Goal: Task Accomplishment & Management: Use online tool/utility

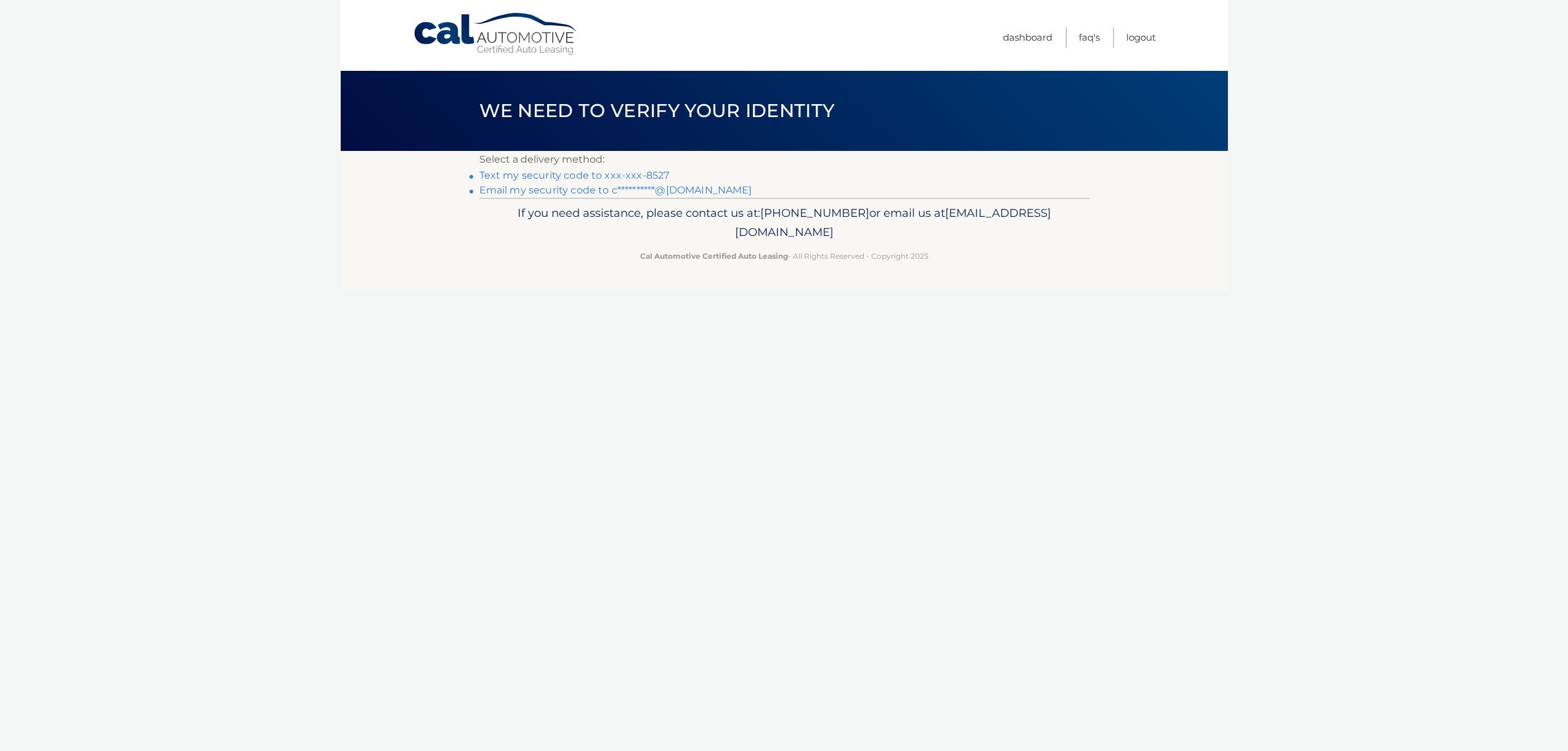
scroll to position [1, 0]
click at [646, 176] on link "Text my security code to xxx-xxx-8527" at bounding box center [575, 175] width 191 height 11
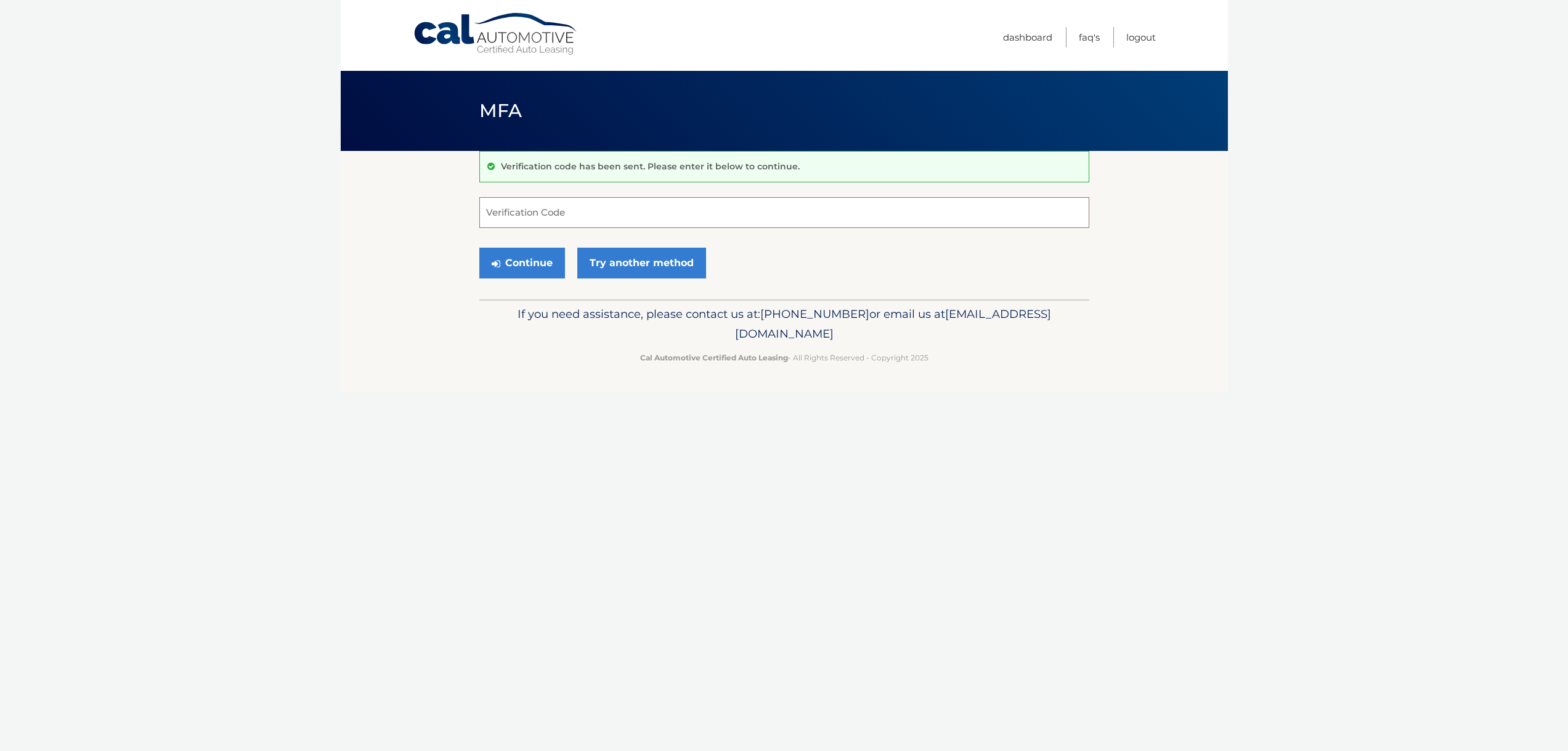
click at [545, 212] on input "Verification Code" at bounding box center [785, 213] width 610 height 31
type input "258334"
click at [538, 263] on button "Continue" at bounding box center [522, 263] width 86 height 31
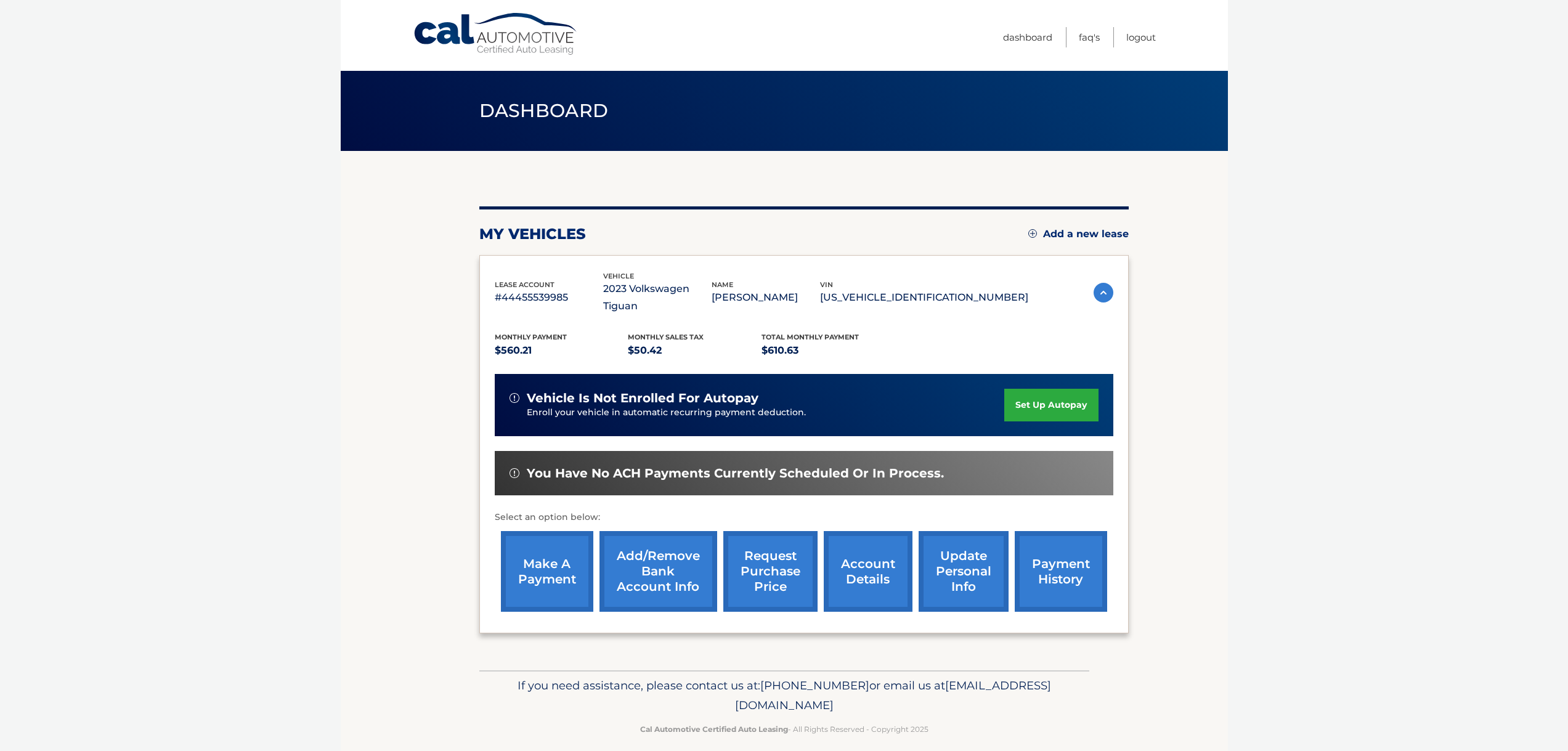
click at [558, 552] on link "make a payment" at bounding box center [547, 572] width 92 height 81
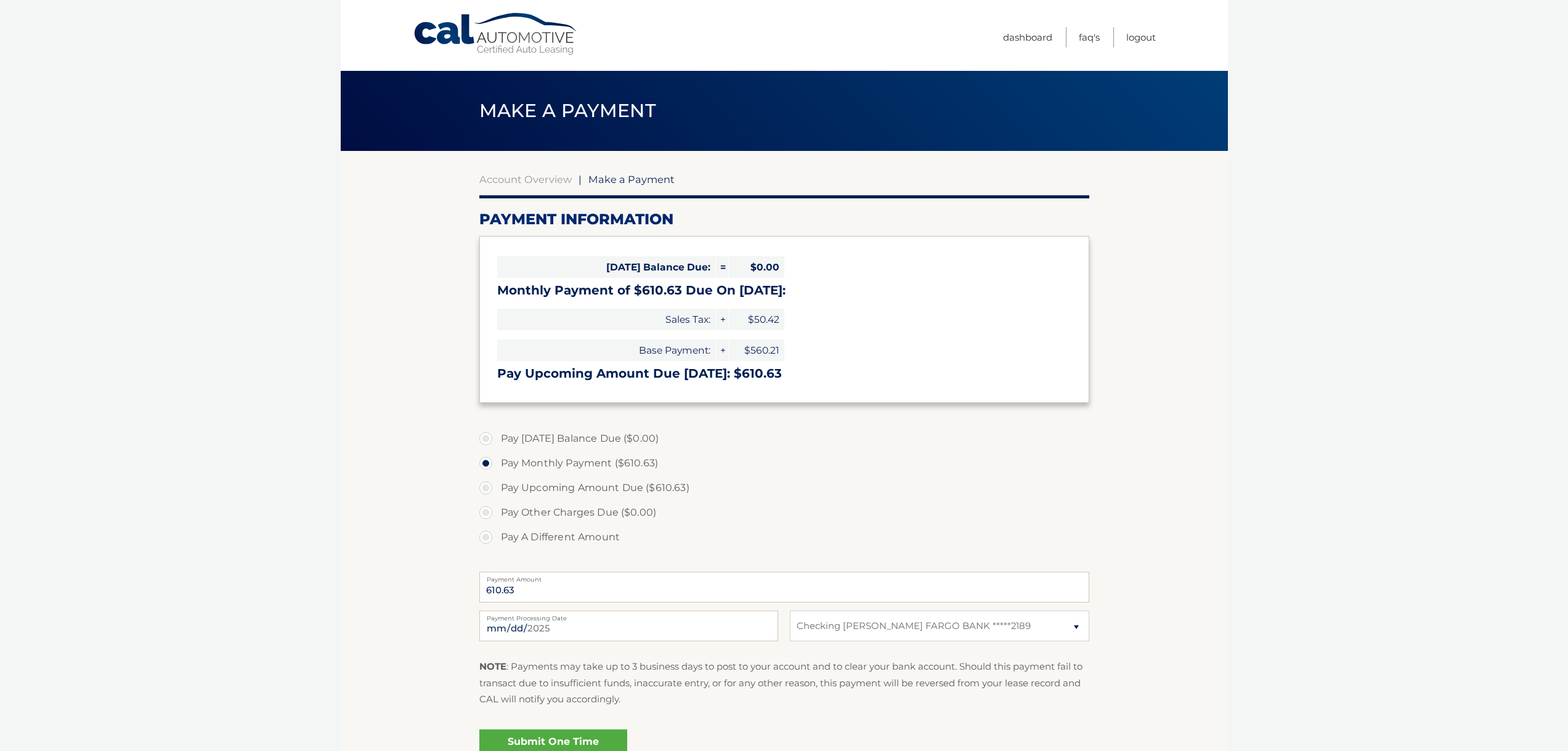
select select "NzBiZDdhMTItODA2OC00ZTNlLThkYWUtZGQ3OTdiYTZhYWQx"
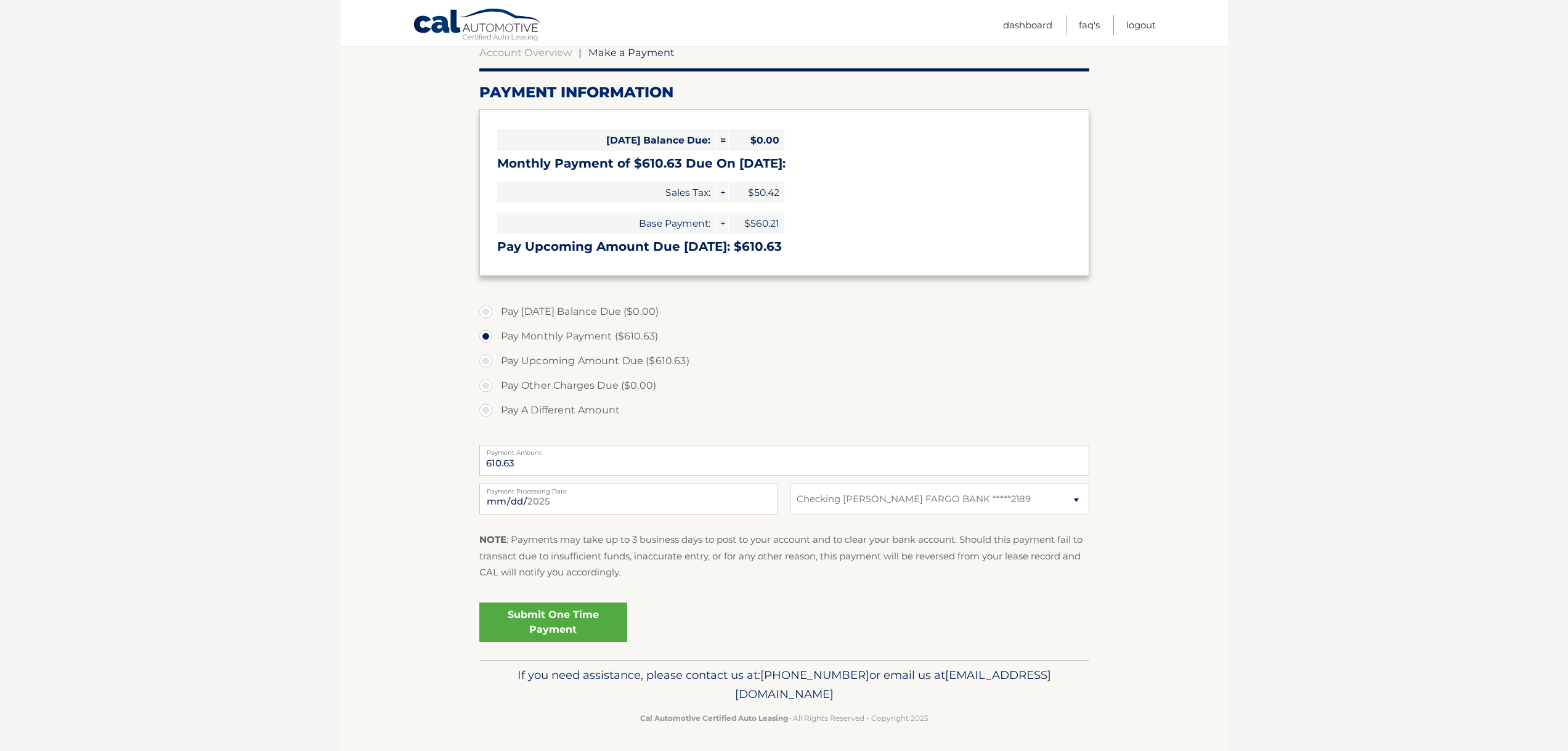
scroll to position [127, 0]
click at [560, 624] on link "Submit One Time Payment" at bounding box center [554, 623] width 148 height 40
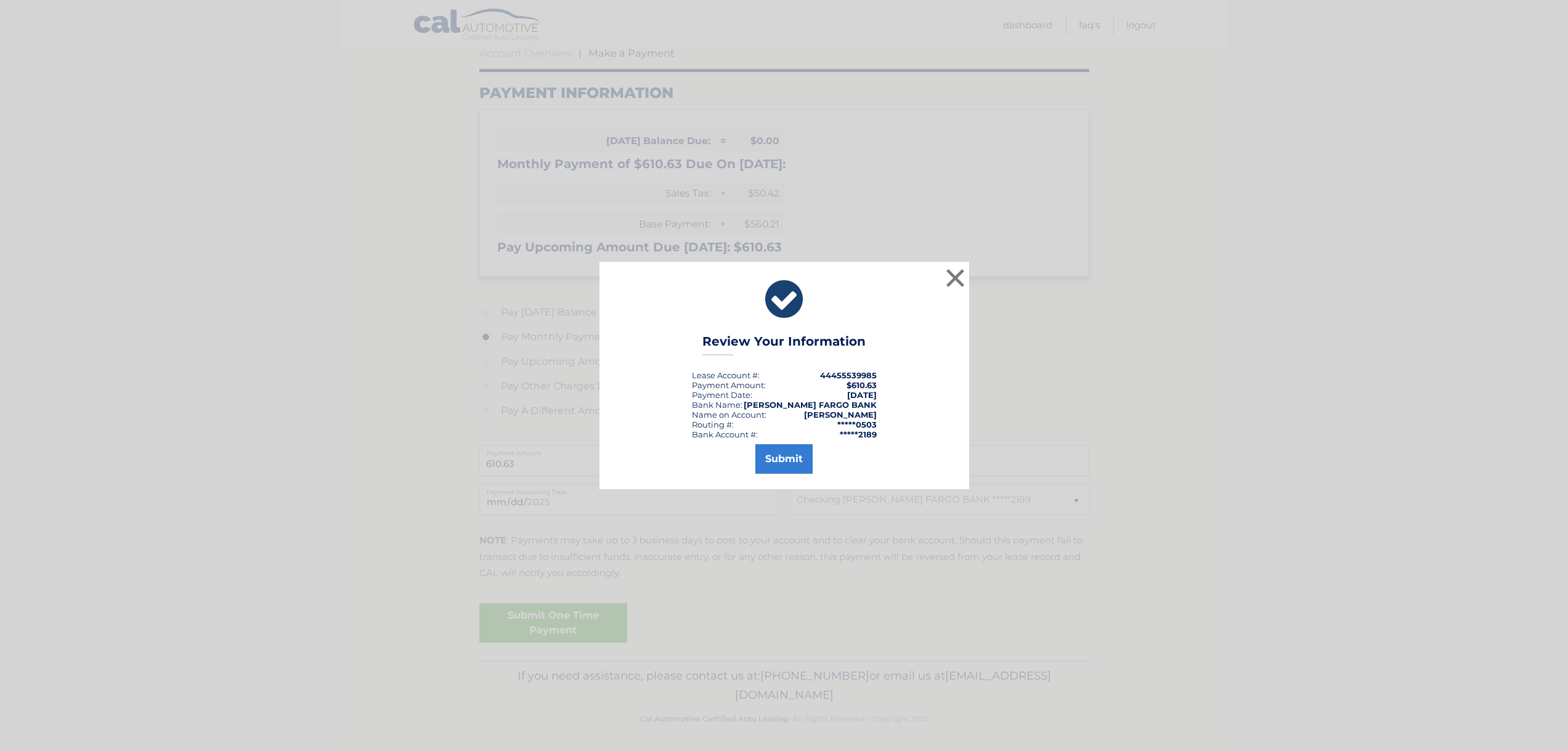
click at [787, 463] on button "Submit" at bounding box center [784, 459] width 57 height 30
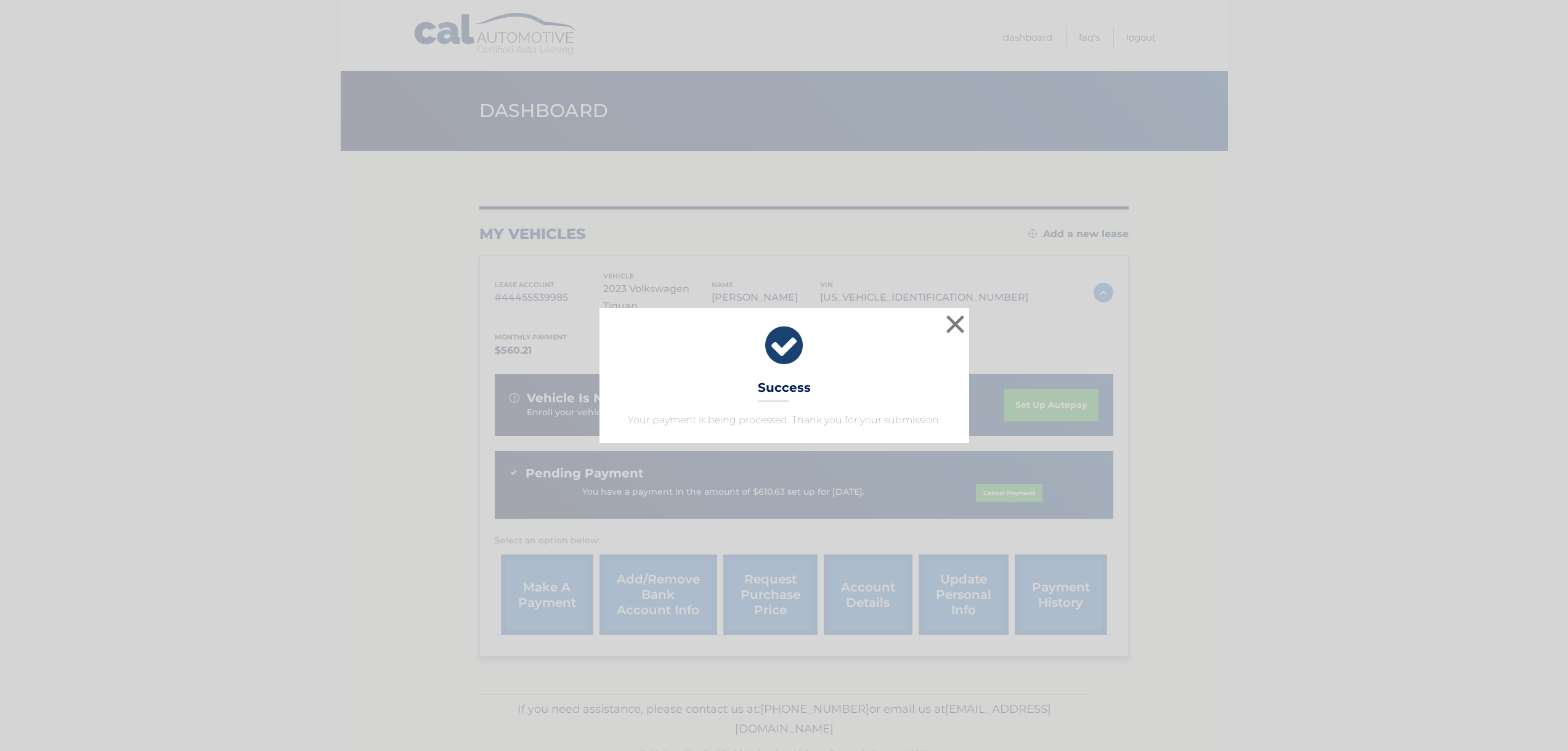
click at [961, 322] on button "×" at bounding box center [956, 324] width 25 height 25
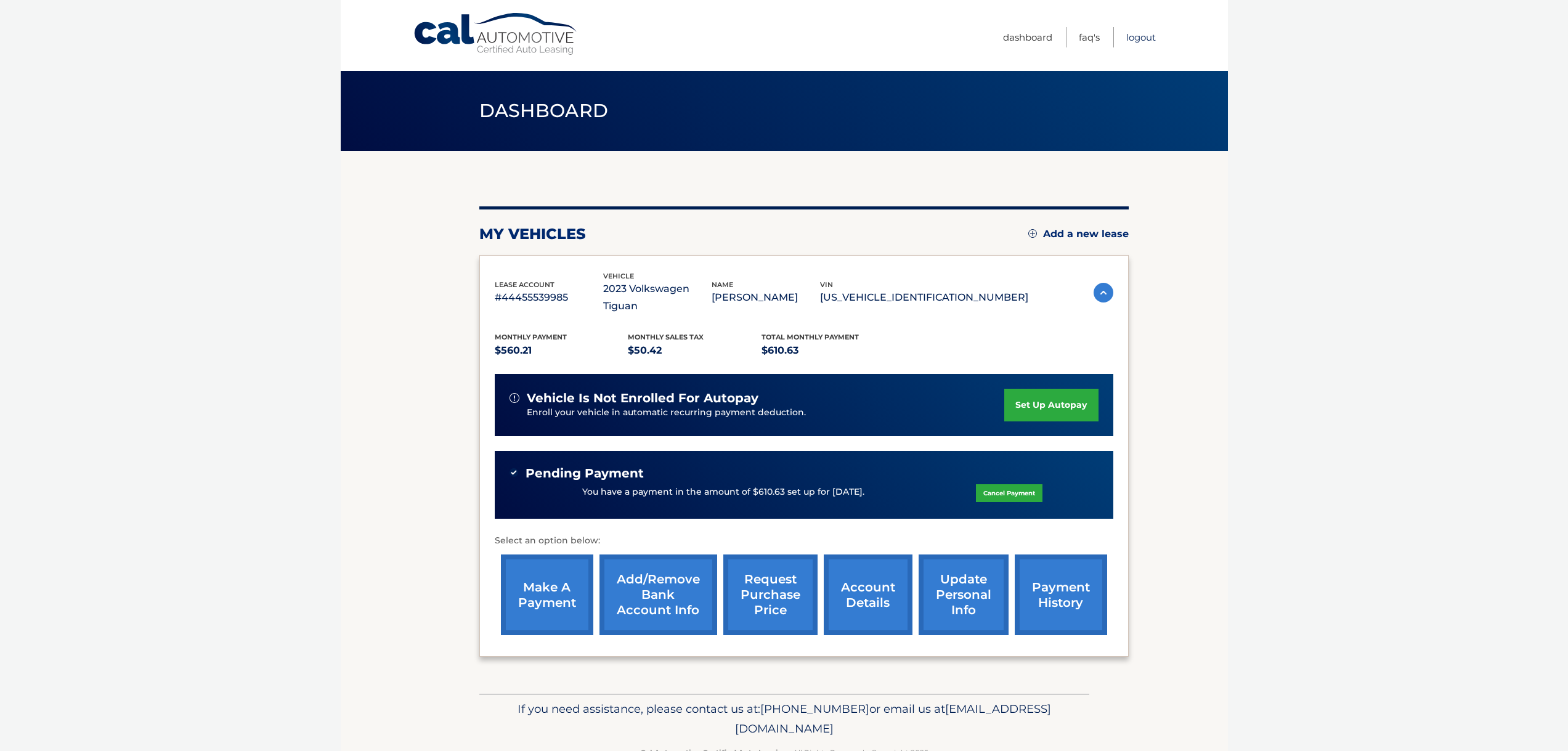
click at [1147, 39] on link "Logout" at bounding box center [1141, 37] width 30 height 20
